Goal: Information Seeking & Learning: Learn about a topic

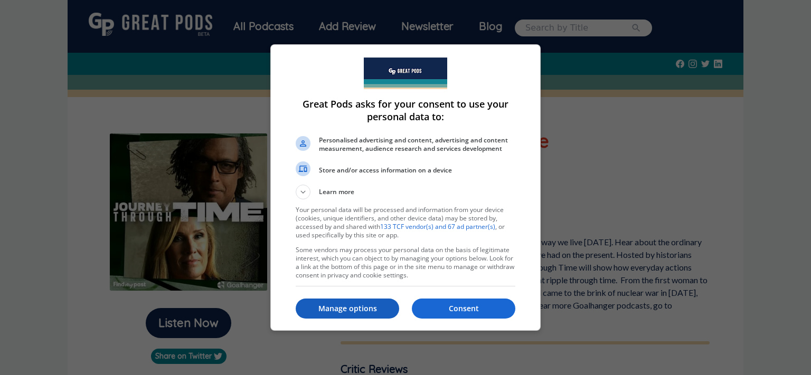
click at [336, 307] on p "Manage options" at bounding box center [347, 309] width 103 height 11
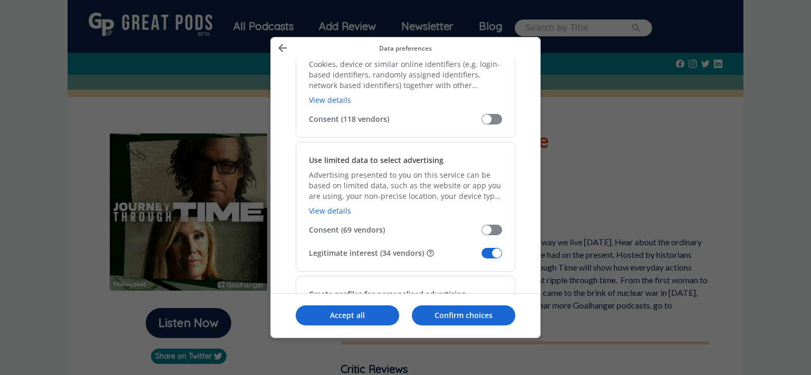
scroll to position [137, 0]
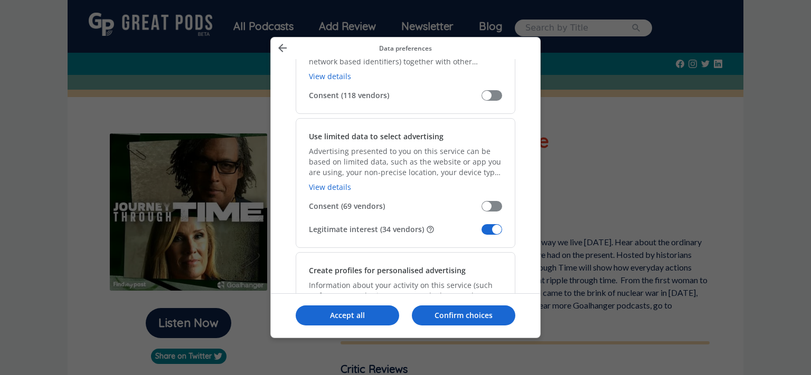
click at [499, 229] on span "Manage your data" at bounding box center [491, 229] width 21 height 11
click at [481, 233] on input "Legitimate interest (34 vendors)" at bounding box center [481, 233] width 0 height 0
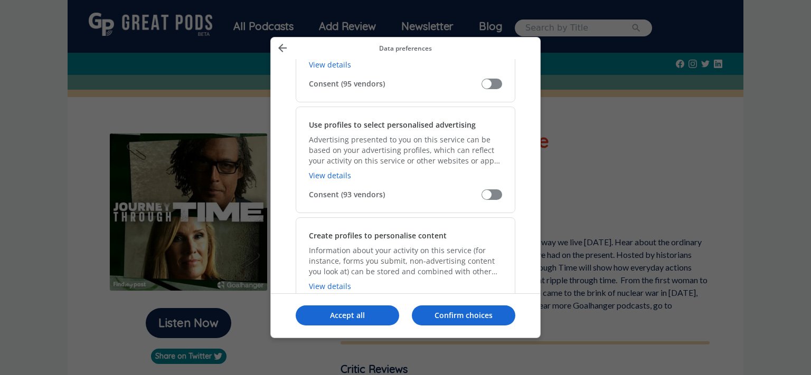
scroll to position [479, 0]
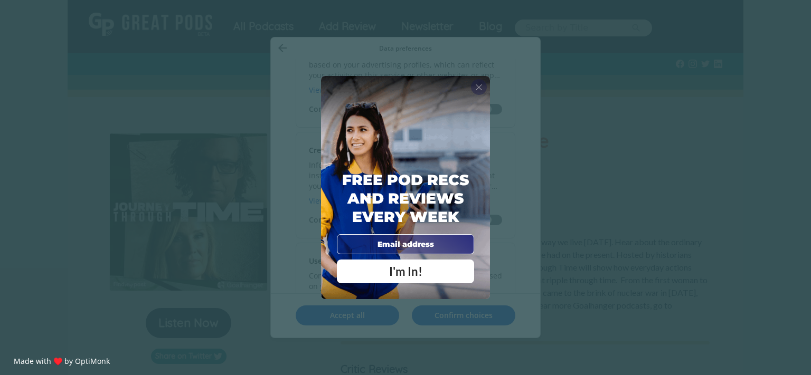
click at [479, 86] on span "X" at bounding box center [478, 87] width 7 height 11
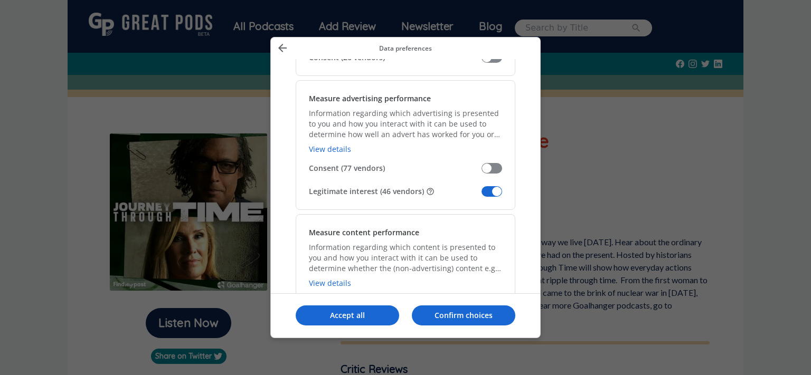
scroll to position [821, 0]
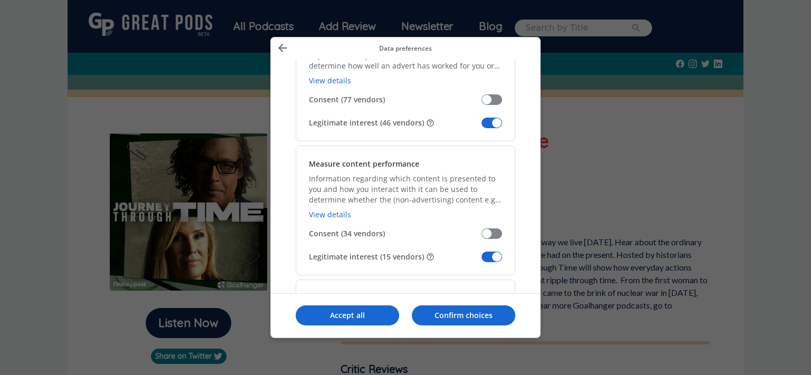
click at [496, 119] on span "Manage your data" at bounding box center [491, 123] width 21 height 11
click at [481, 127] on input "Legitimate interest (46 vendors)" at bounding box center [481, 127] width 0 height 0
click at [496, 256] on span "Manage your data" at bounding box center [491, 257] width 21 height 11
click at [481, 261] on input "Legitimate interest (15 vendors)" at bounding box center [481, 261] width 0 height 0
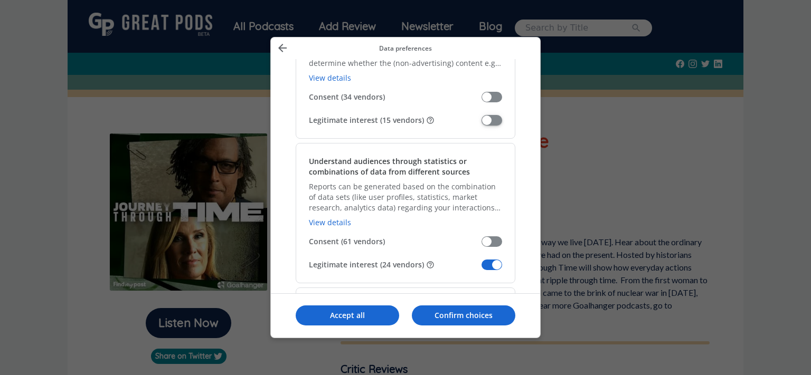
scroll to position [1026, 0]
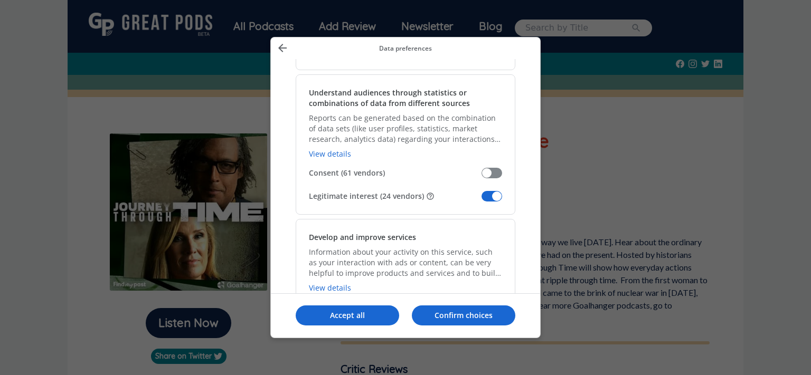
click at [497, 195] on span "Manage your data" at bounding box center [491, 196] width 21 height 11
click at [481, 200] on input "Legitimate interest (24 vendors)" at bounding box center [481, 200] width 0 height 0
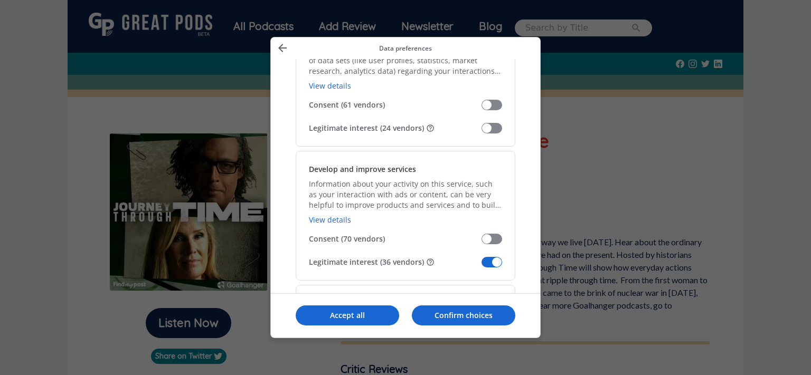
click at [499, 257] on span "Manage your data" at bounding box center [491, 262] width 21 height 11
click at [481, 266] on input "Legitimate interest (36 vendors)" at bounding box center [481, 266] width 0 height 0
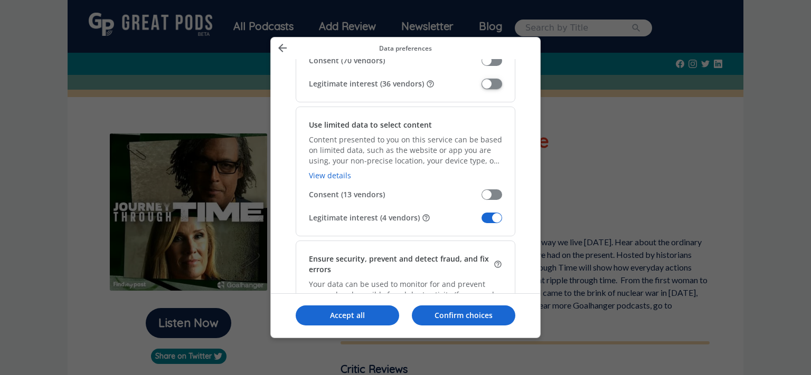
scroll to position [1300, 0]
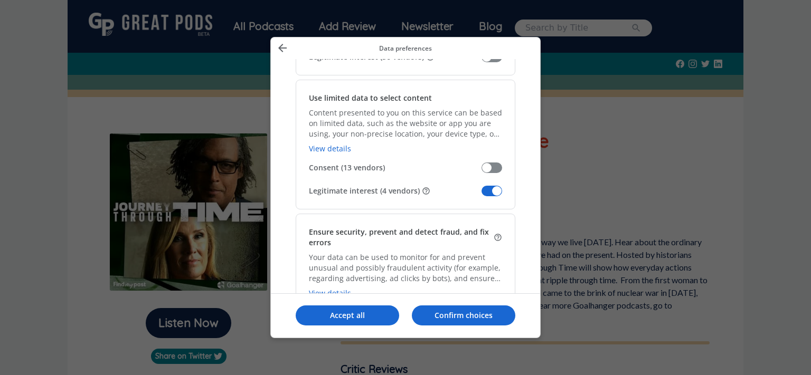
click at [497, 186] on span "Manage your data" at bounding box center [491, 191] width 21 height 11
click at [481, 195] on input "Legitimate interest (4 vendors)" at bounding box center [481, 195] width 0 height 0
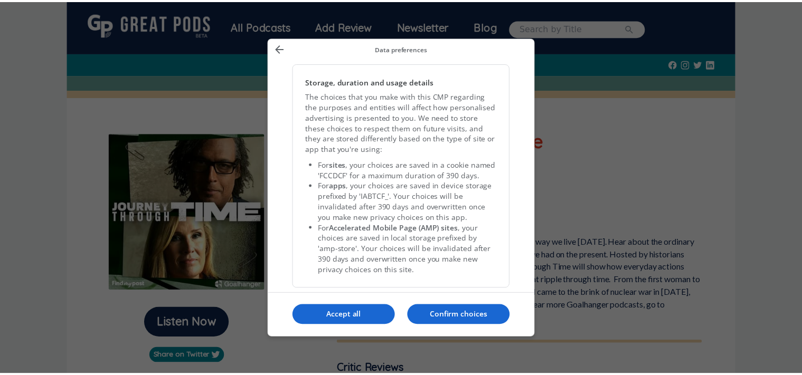
scroll to position [2230, 0]
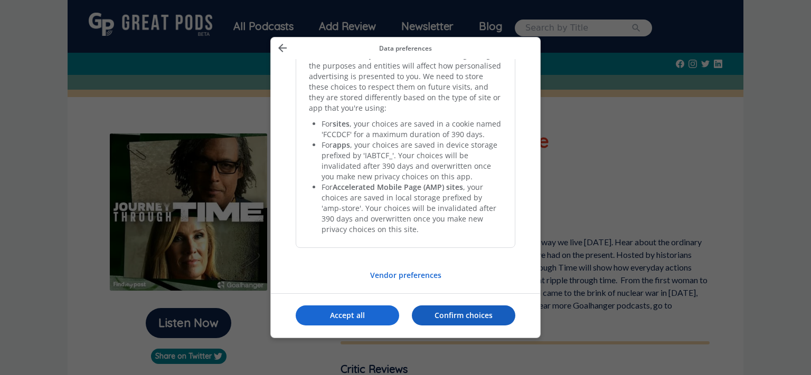
click at [442, 318] on p "Confirm choices" at bounding box center [463, 315] width 103 height 11
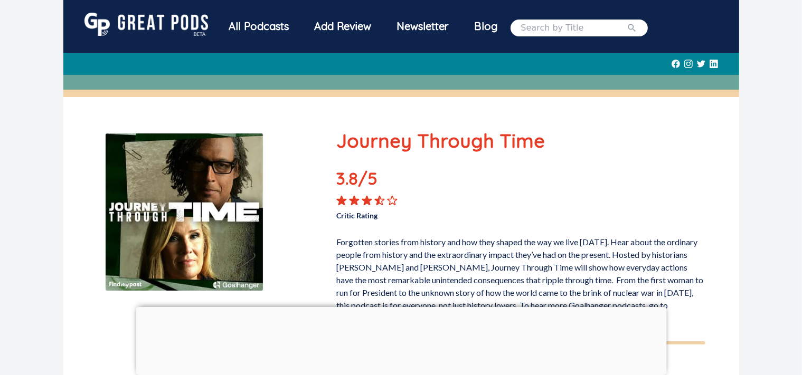
click at [517, 234] on p "Forgotten stories from history and how they shaped the way we live [DATE]. Hear…" at bounding box center [520, 278] width 369 height 93
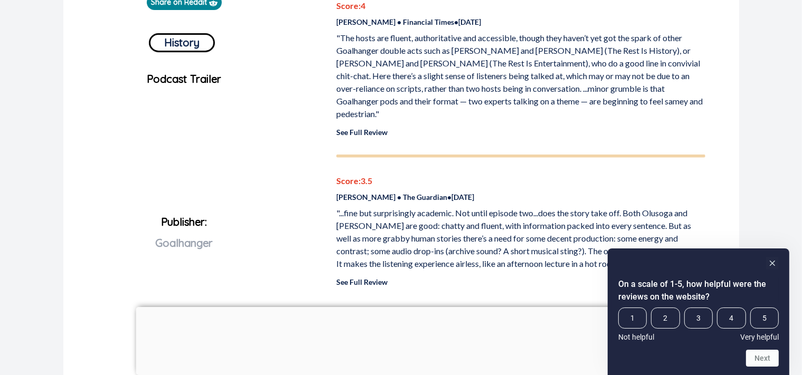
scroll to position [390, 0]
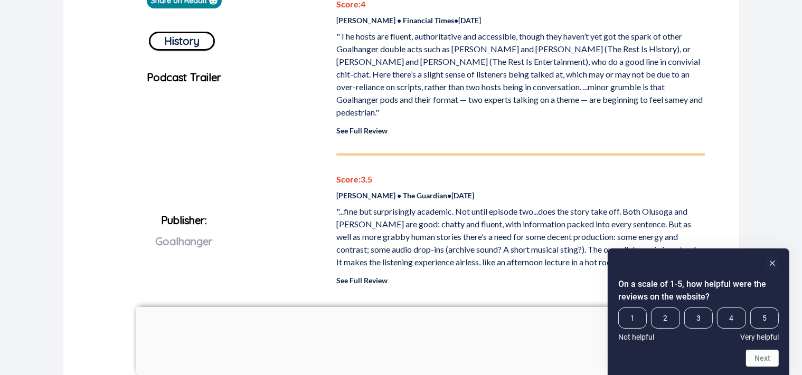
click at [363, 129] on link "See Full Review" at bounding box center [361, 130] width 51 height 9
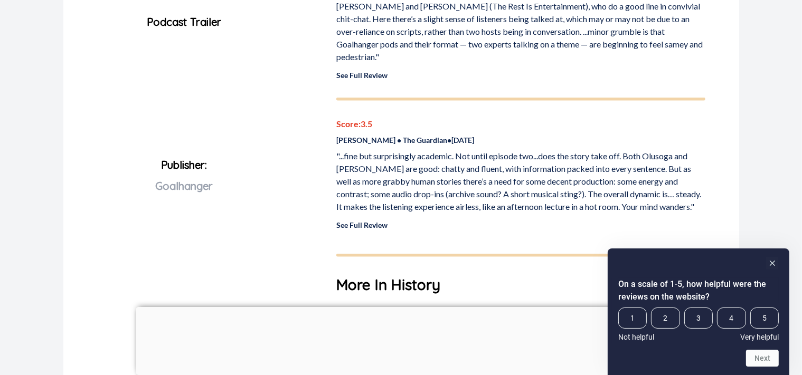
click at [363, 224] on link "See Full Review" at bounding box center [361, 225] width 51 height 9
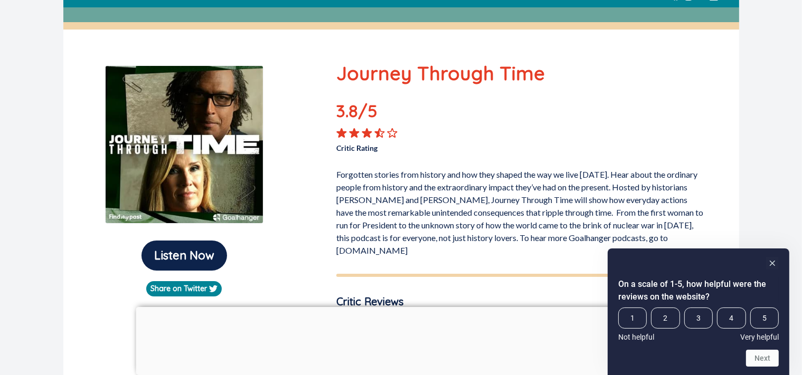
scroll to position [0, 0]
